Goal: Task Accomplishment & Management: Manage account settings

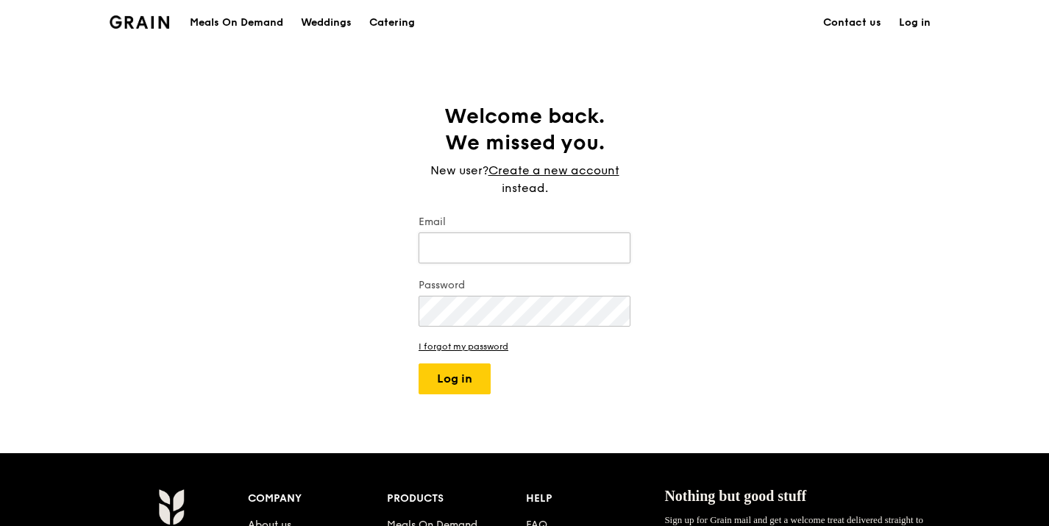
click at [475, 238] on input "Email" at bounding box center [525, 247] width 212 height 31
type input "[PERSON_NAME][EMAIL_ADDRESS][DOMAIN_NAME]"
click at [419, 363] on button "Log in" at bounding box center [455, 378] width 72 height 31
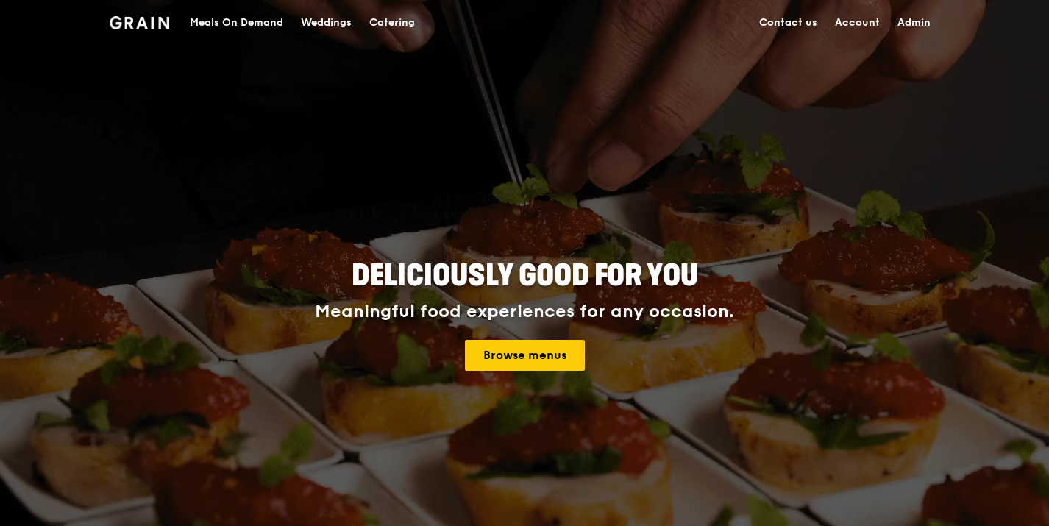
click at [930, 22] on link "Admin" at bounding box center [914, 23] width 51 height 44
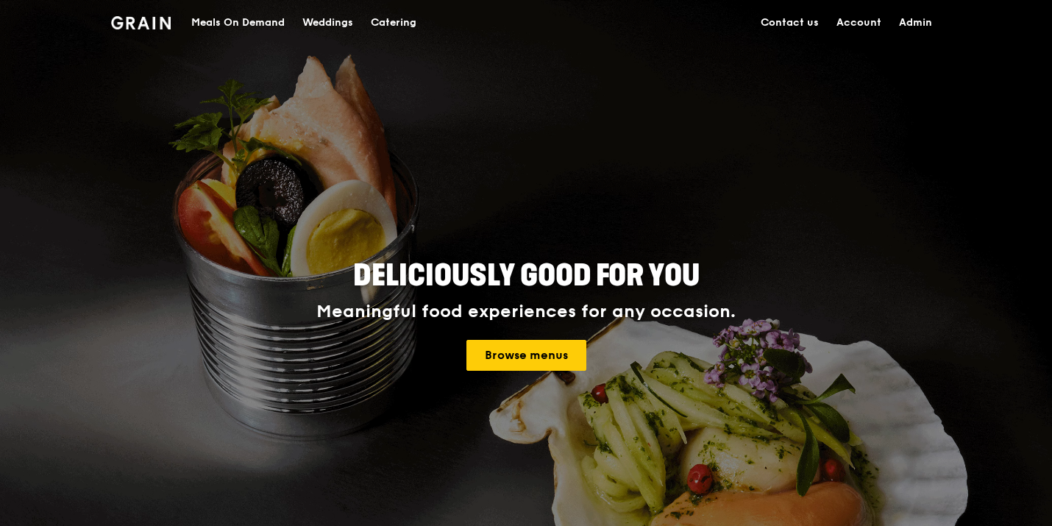
select select "100"
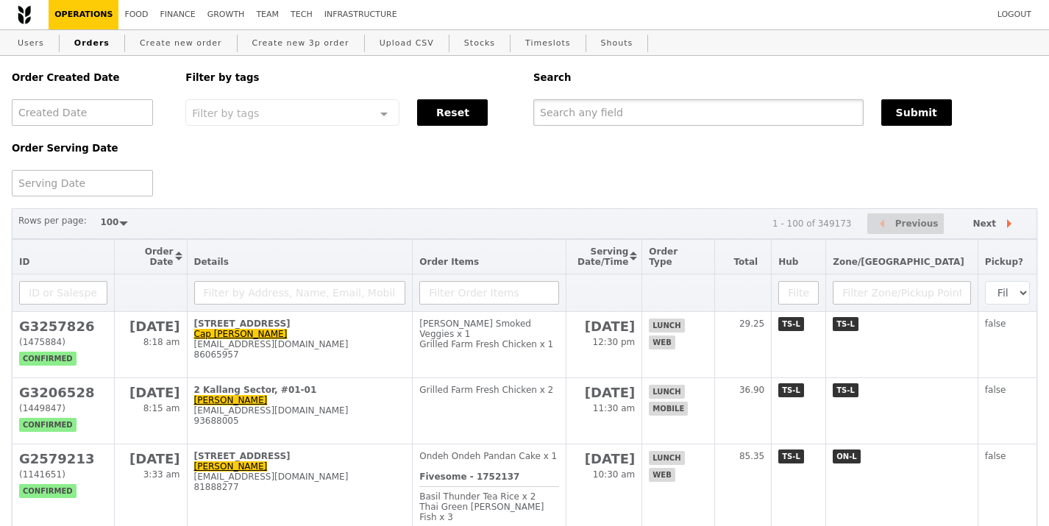
click at [630, 113] on input "text" at bounding box center [698, 112] width 330 height 26
paste input "G3244553"
type input "G3244553"
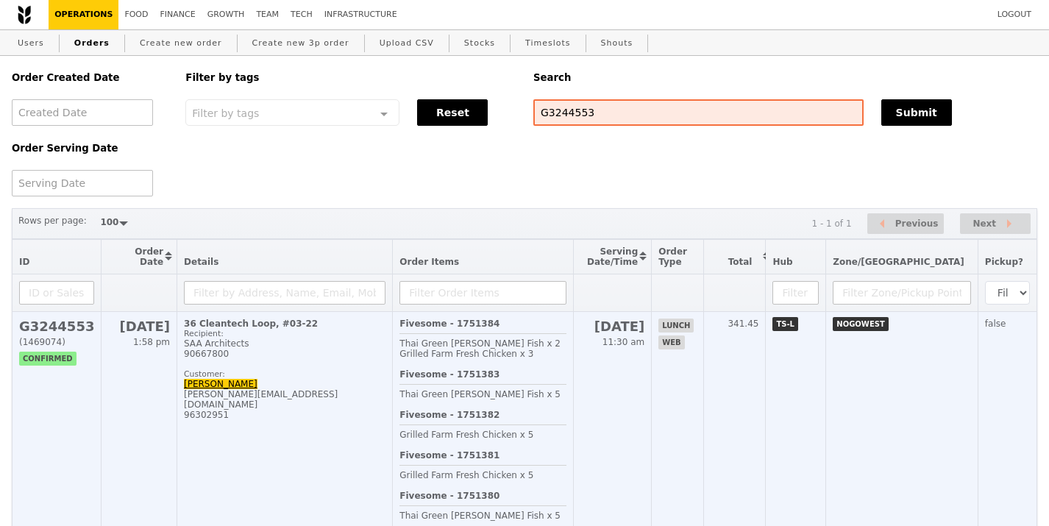
click at [66, 325] on h2 "G3244553" at bounding box center [56, 326] width 75 height 15
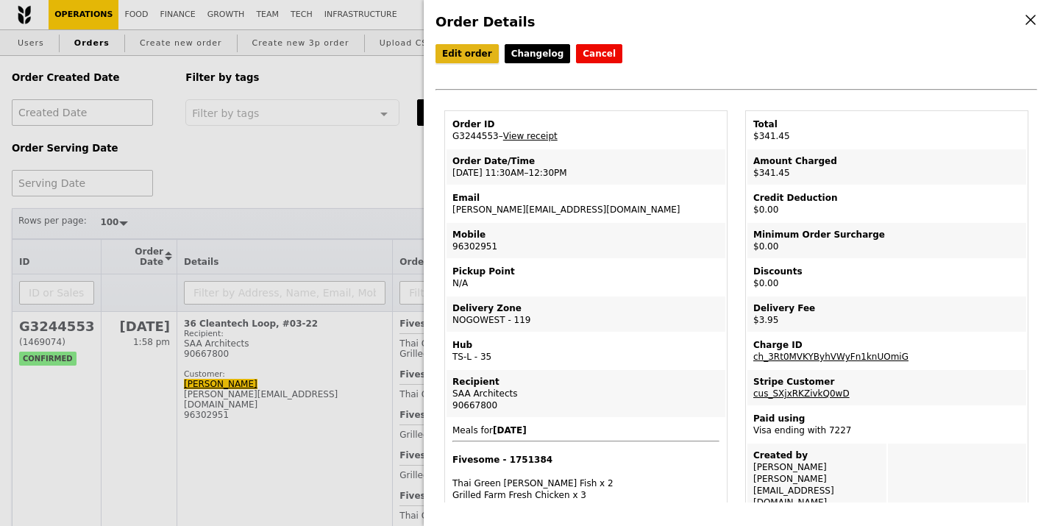
click at [458, 59] on link "Edit order" at bounding box center [467, 53] width 63 height 19
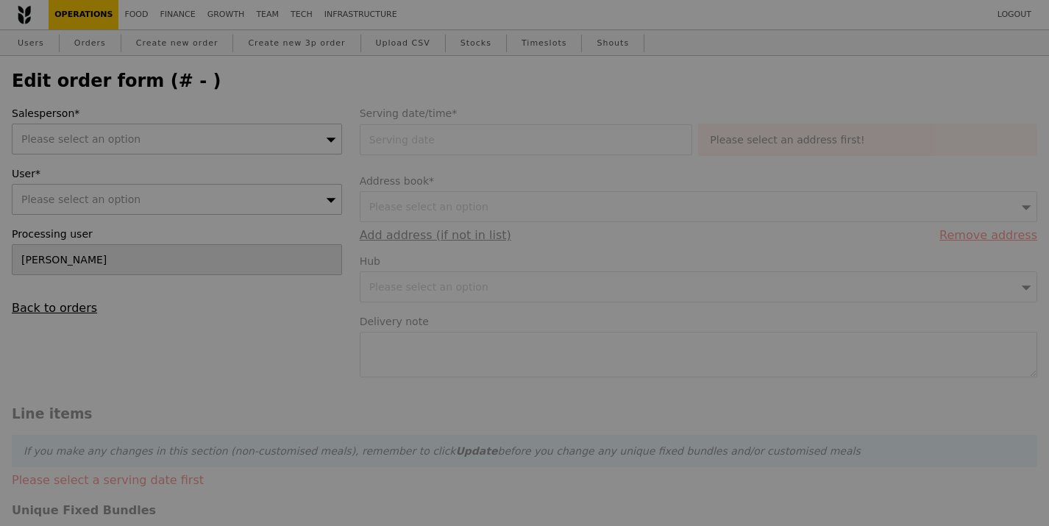
type input "[DATE]"
type textarea "Please deliver by 12.30pm. Don't need to deliver too early as will only require…"
type input "337.50"
type input "2.71"
type input "2.95"
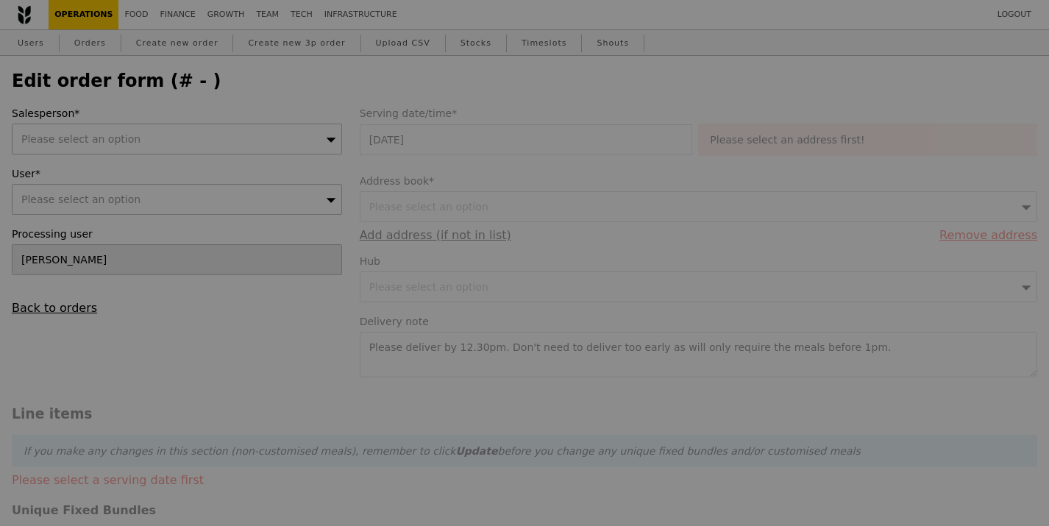
type input "340.45"
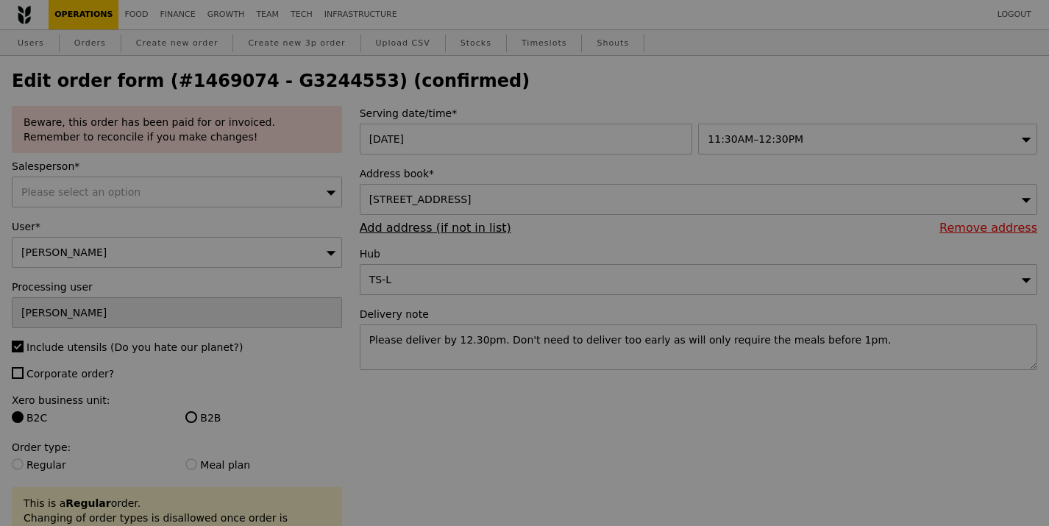
type input "Update"
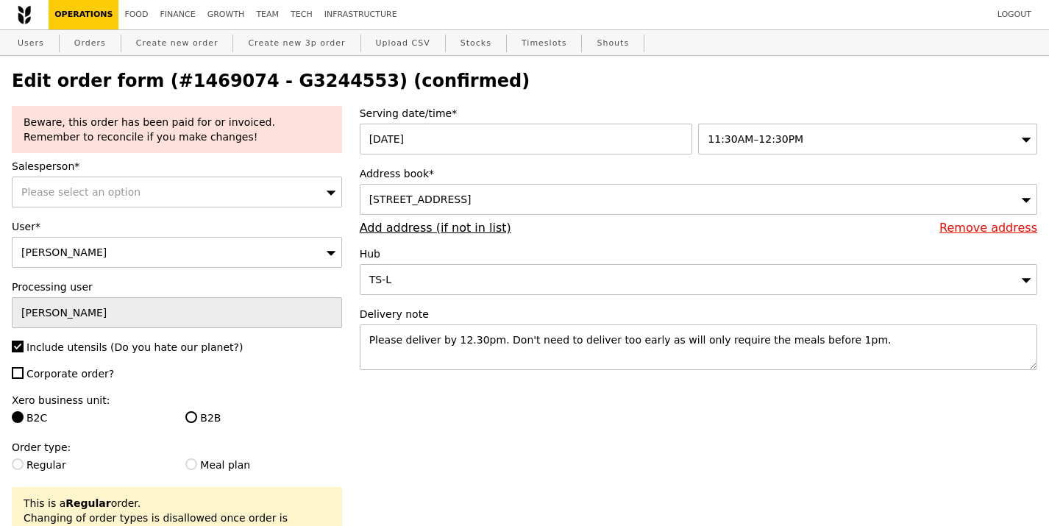
click at [331, 197] on span at bounding box center [331, 192] width 10 height 15
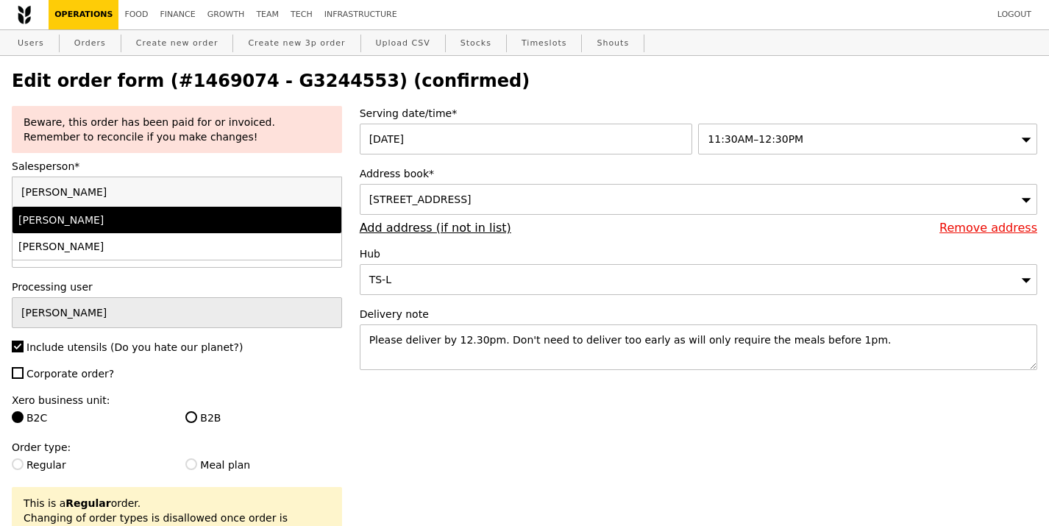
type input "[PERSON_NAME]"
click at [282, 220] on div "[PERSON_NAME]" at bounding box center [176, 220] width 317 height 15
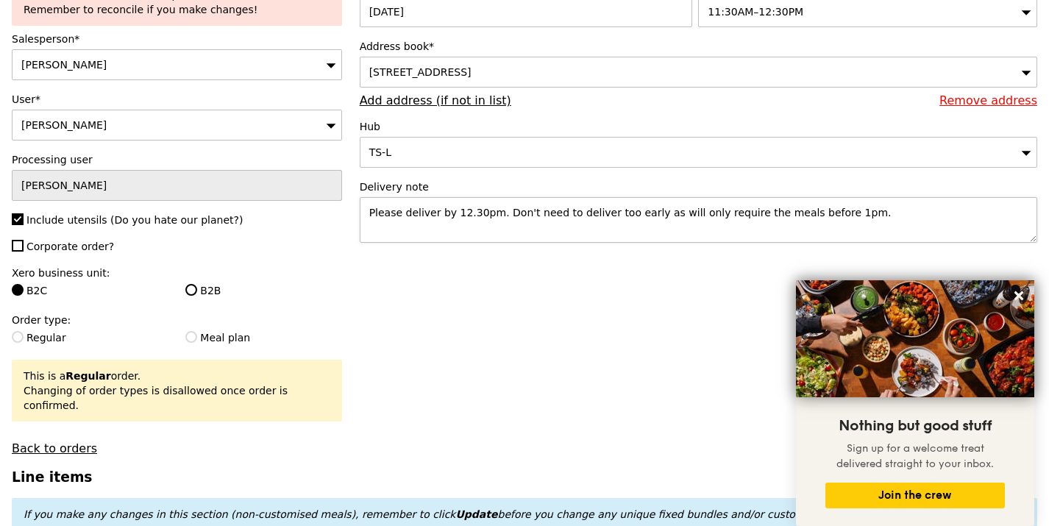
scroll to position [152, 0]
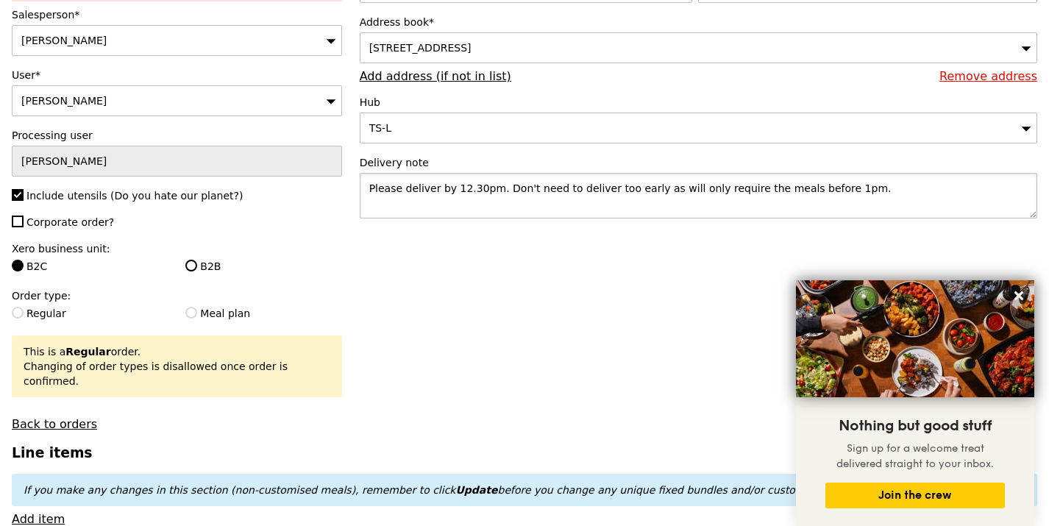
click at [879, 188] on textarea "Please deliver by 12.30pm. Don't need to deliver too early as will only require…" at bounding box center [699, 196] width 678 height 46
paste textarea "Call to meet [PERSON_NAME] at [GEOGRAPHIC_DATA] outside the Lift Lobby upon arr…"
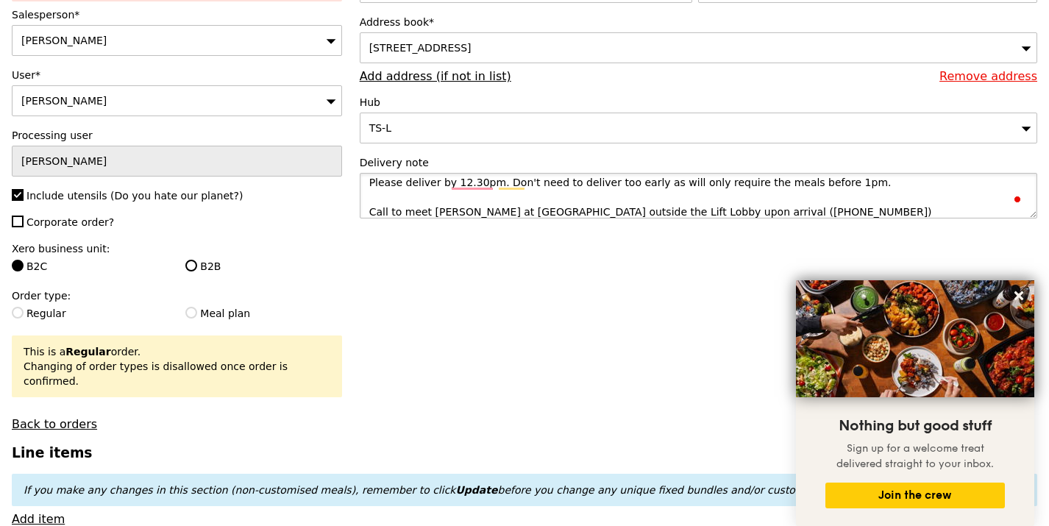
type textarea "Please deliver by 12.30pm. Don't need to deliver too early as will only require…"
click at [195, 267] on input "B2B" at bounding box center [191, 266] width 12 height 12
radio input "true"
click at [341, 297] on label "Order type:" at bounding box center [177, 295] width 330 height 15
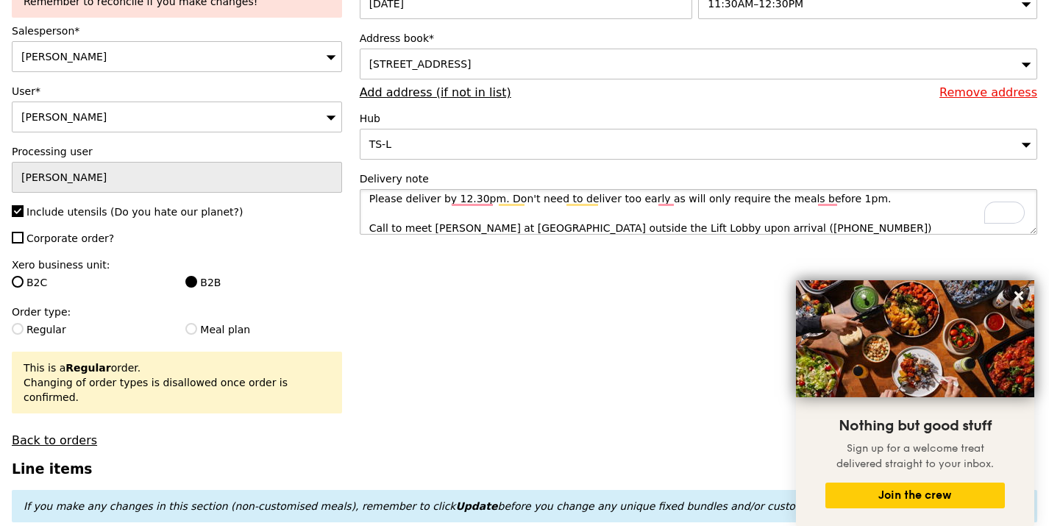
scroll to position [15, 0]
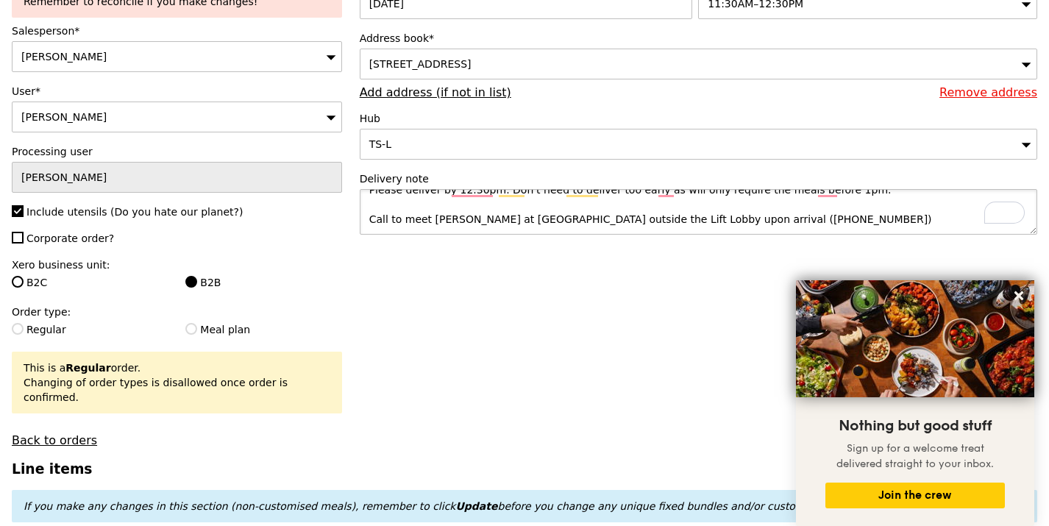
drag, startPoint x: 813, startPoint y: 230, endPoint x: 354, endPoint y: 219, distance: 459.2
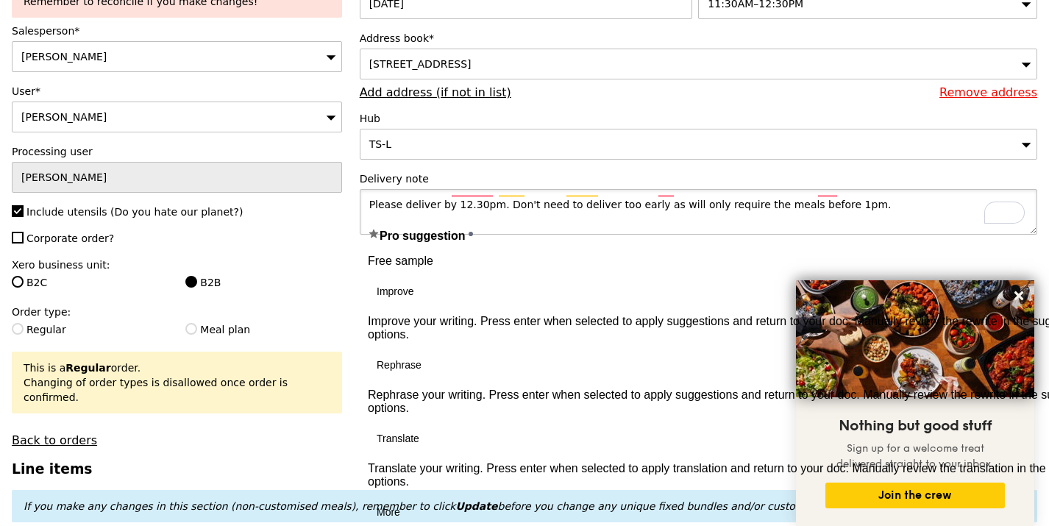
scroll to position [0, 0]
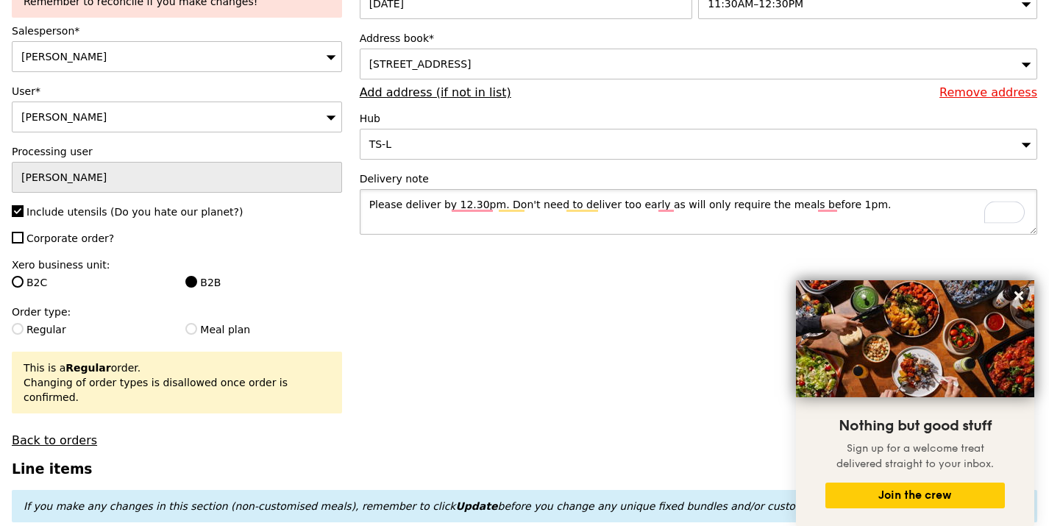
click at [366, 210] on textarea "Please deliver by 12.30pm. Don't need to deliver too early as will only require…" at bounding box center [699, 212] width 678 height 46
paste textarea "Call to meet [PERSON_NAME] at [GEOGRAPHIC_DATA] outside the Lift Lobby upon arr…"
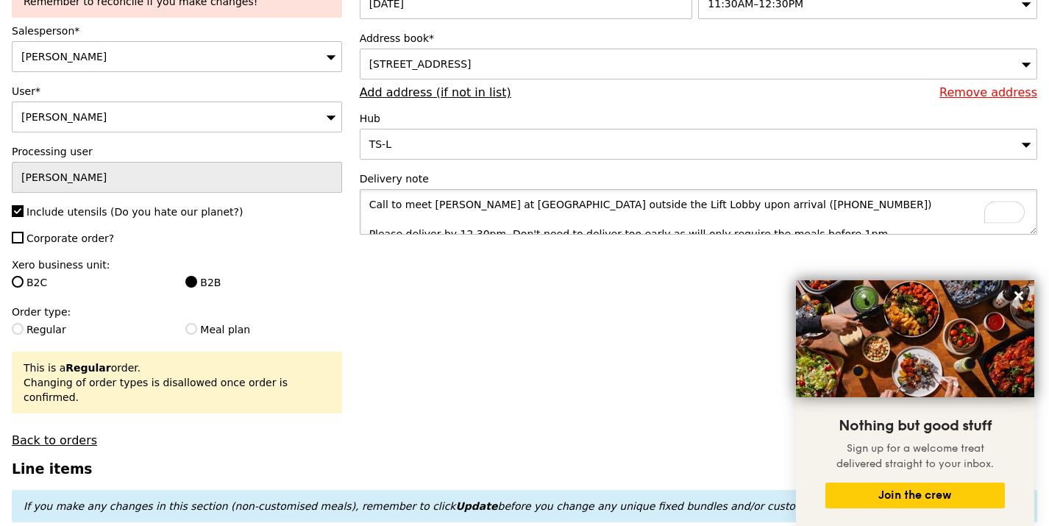
scroll to position [32, 0]
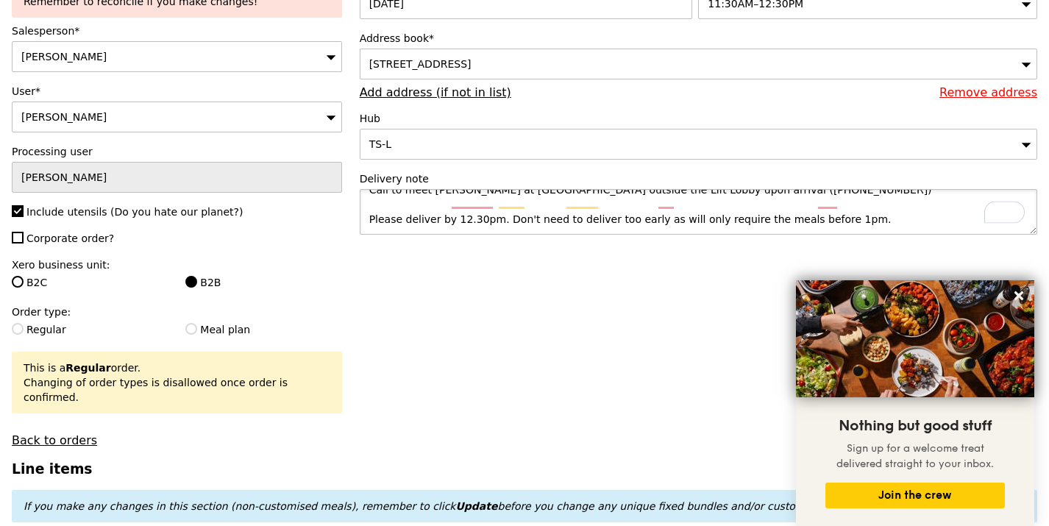
click at [399, 227] on textarea "Call to meet [PERSON_NAME] at [GEOGRAPHIC_DATA] outside the Lift Lobby upon arr…" at bounding box center [699, 212] width 678 height 46
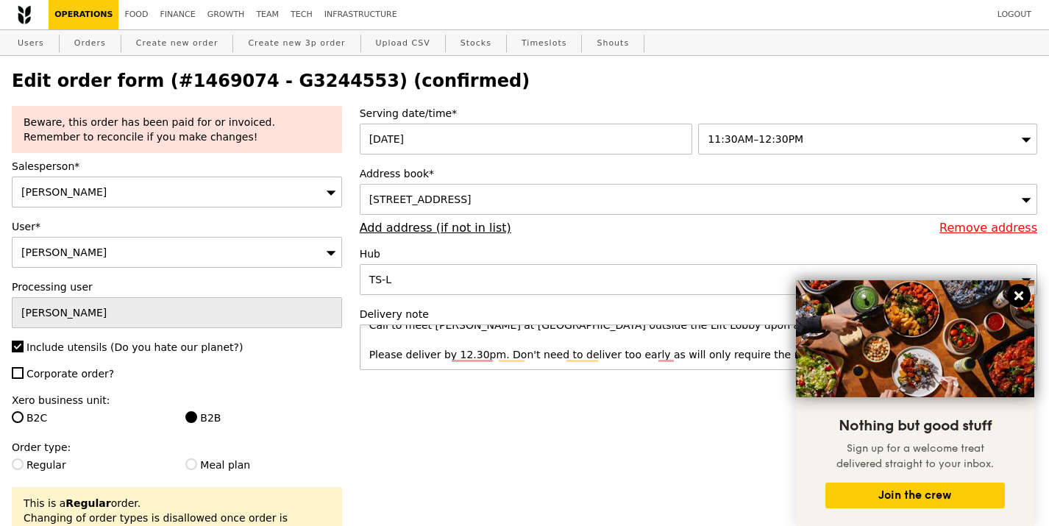
type textarea "Call to meet [PERSON_NAME] at [GEOGRAPHIC_DATA] outside the Lift Lobby upon arr…"
click at [1017, 298] on icon at bounding box center [1018, 295] width 9 height 9
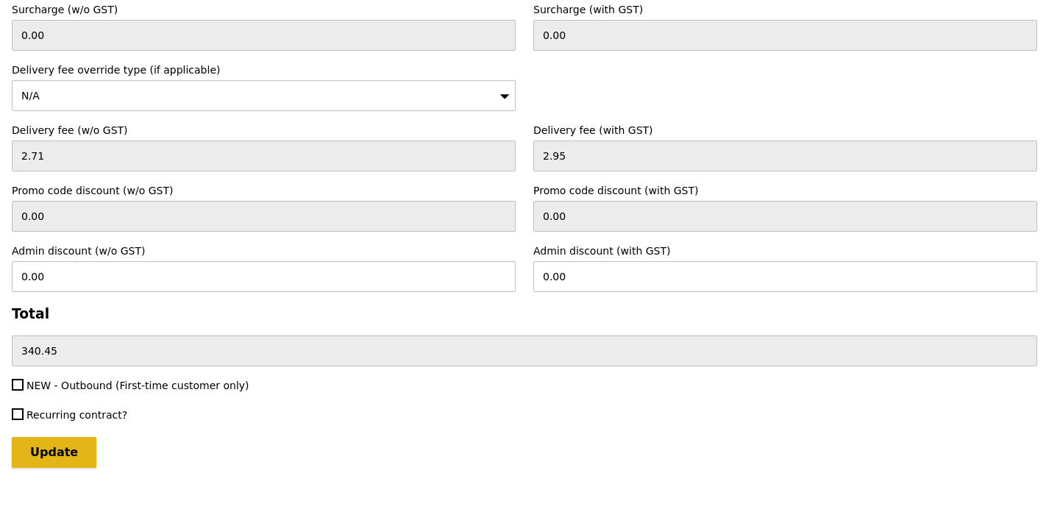
click at [38, 437] on input "Update" at bounding box center [54, 452] width 85 height 31
type input "Loading..."
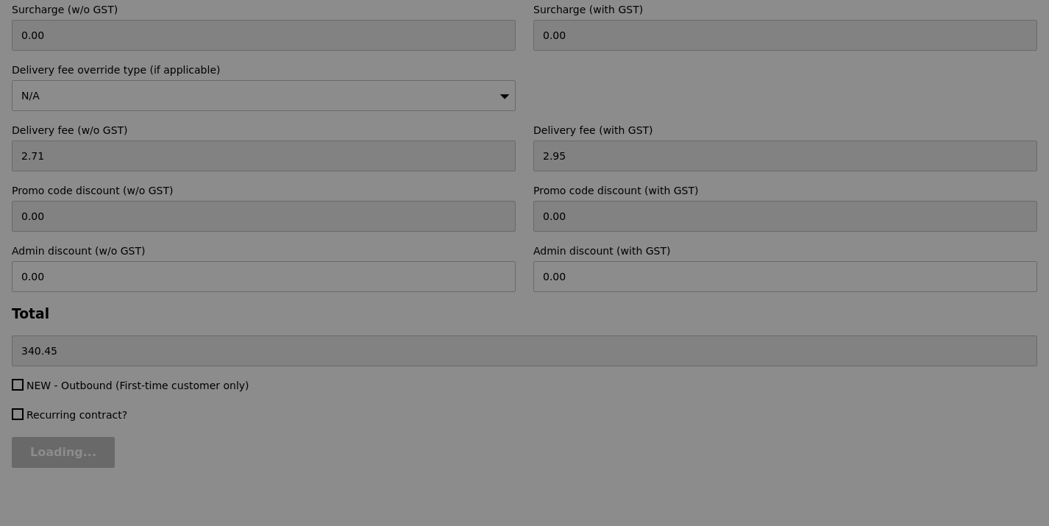
type input "3.62"
type input "3.95"
type input "341.45"
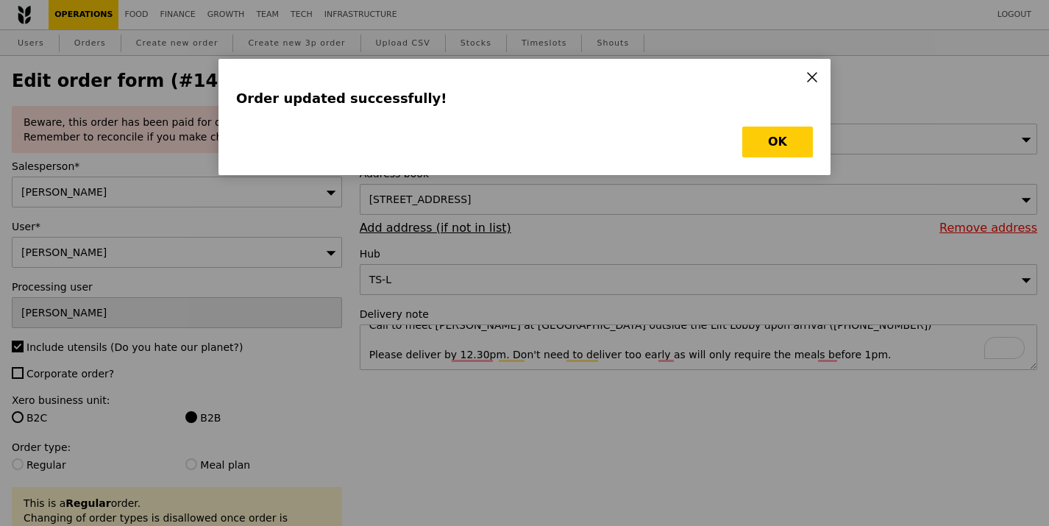
type input "Update"
click at [772, 149] on button "OK" at bounding box center [777, 142] width 71 height 31
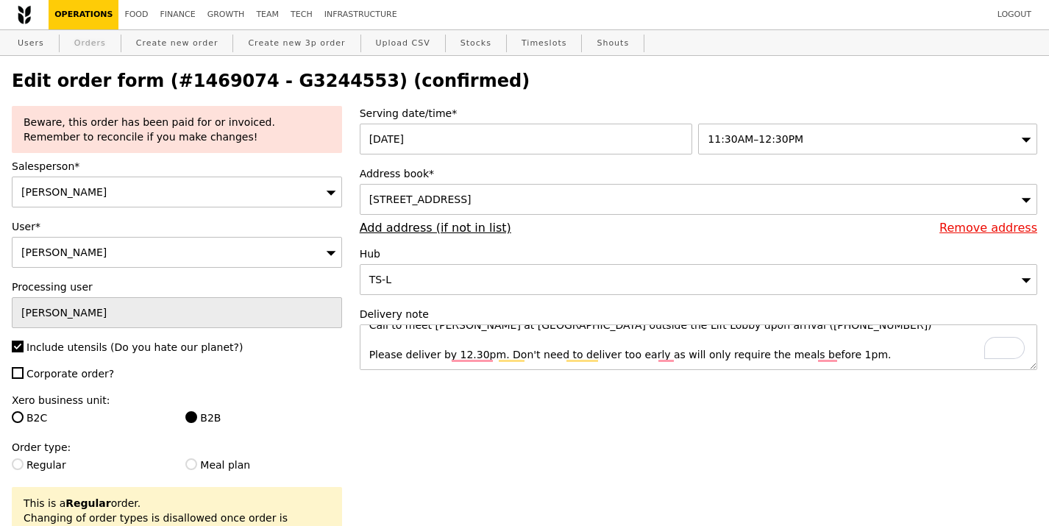
click at [92, 38] on link "Orders" at bounding box center [89, 43] width 43 height 26
select select "100"
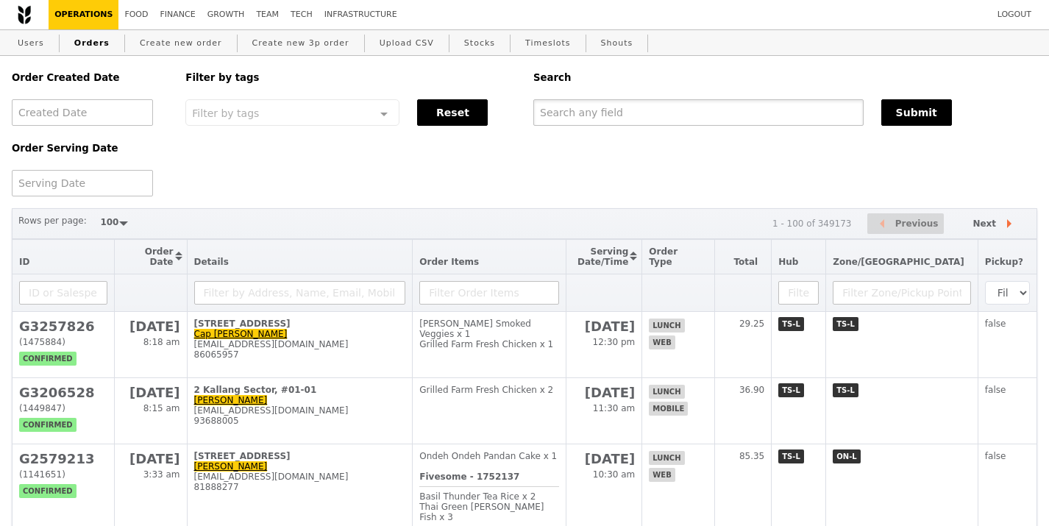
click at [600, 110] on input "text" at bounding box center [698, 112] width 330 height 26
paste input "G3244553"
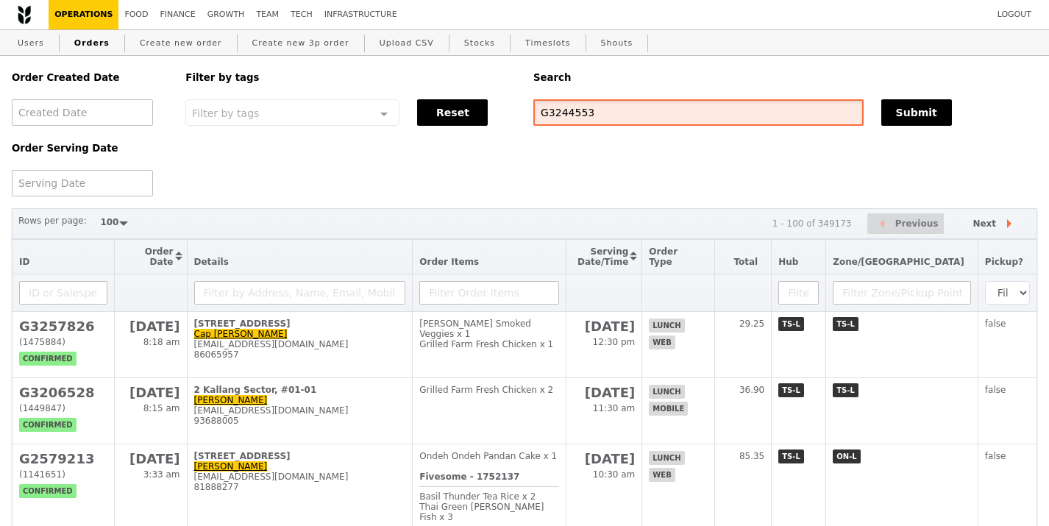
type input "G3244553"
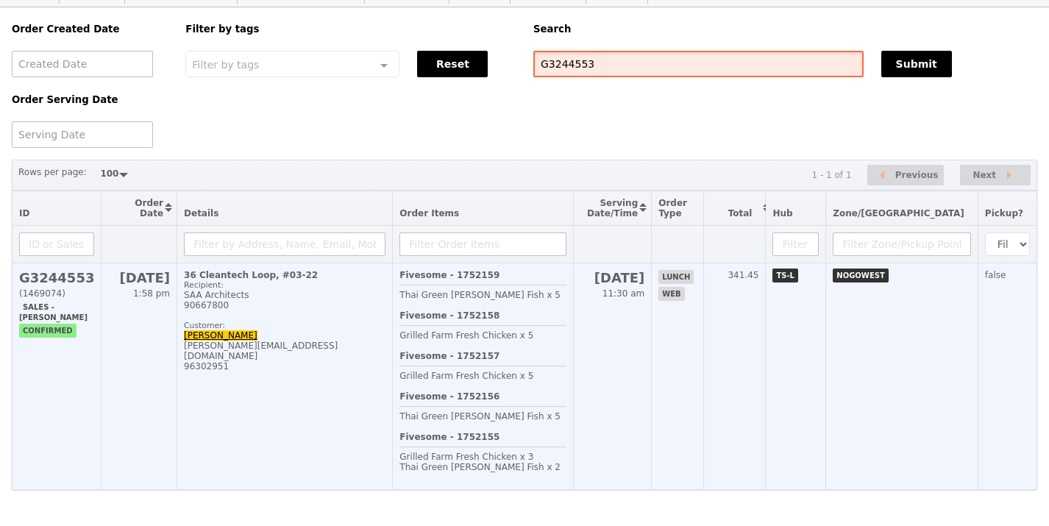
scroll to position [51, 0]
